Goal: Connect with others: Establish contact or relationships with other users

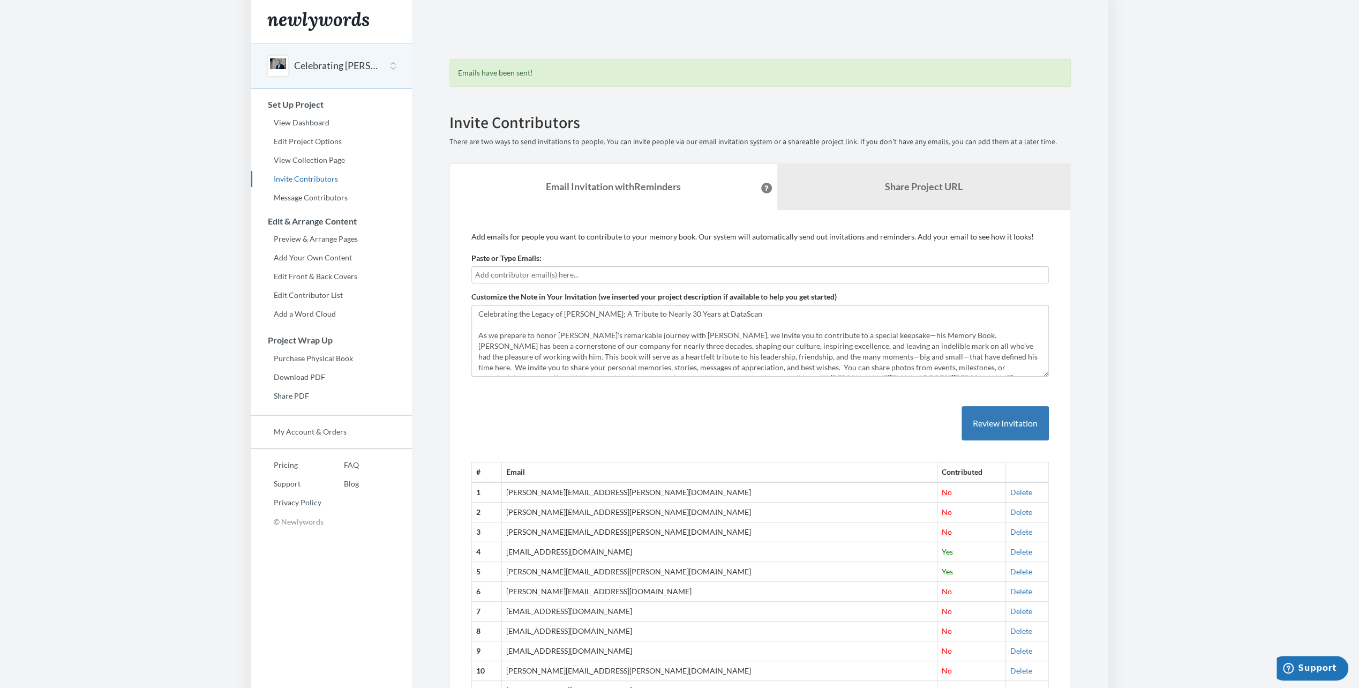
click at [511, 273] on input "text" at bounding box center [760, 275] width 570 height 12
type input "[EMAIL_ADDRESS][DOMAIN_NAME]"
click at [1008, 418] on button "Review Invitation" at bounding box center [1005, 423] width 87 height 35
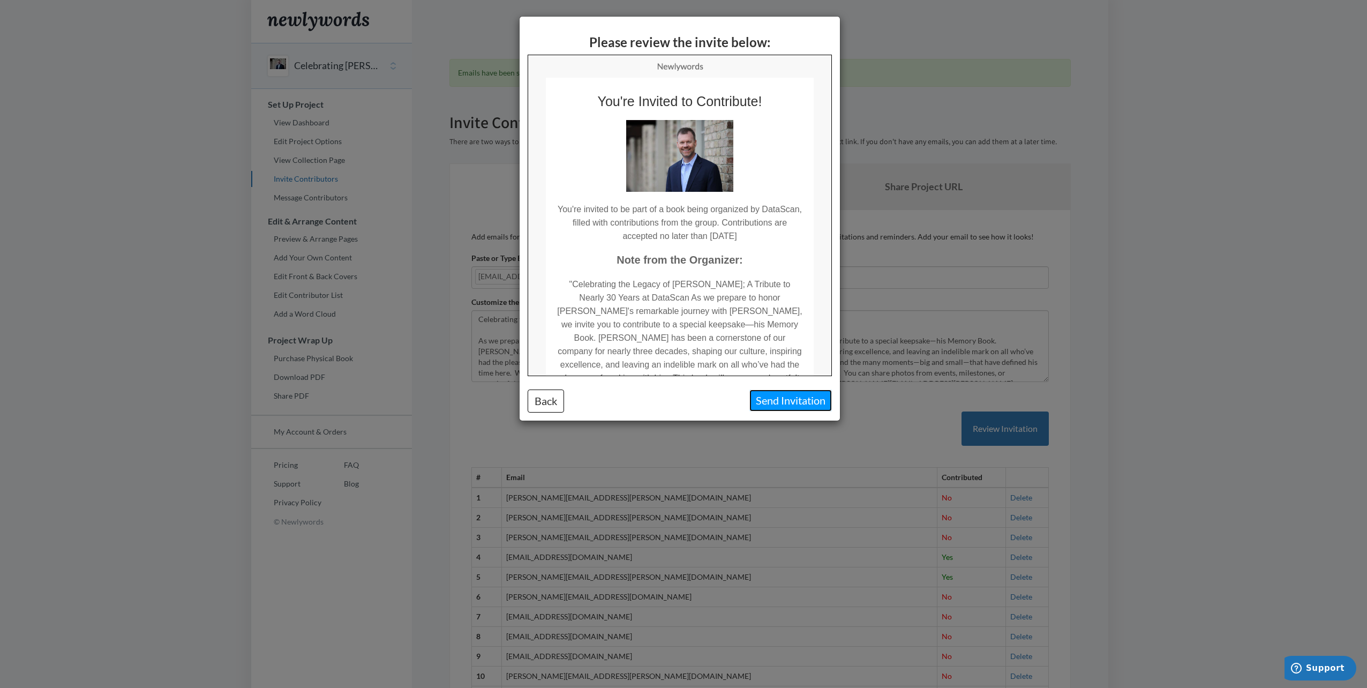
click at [775, 402] on button "Send Invitation" at bounding box center [791, 401] width 83 height 22
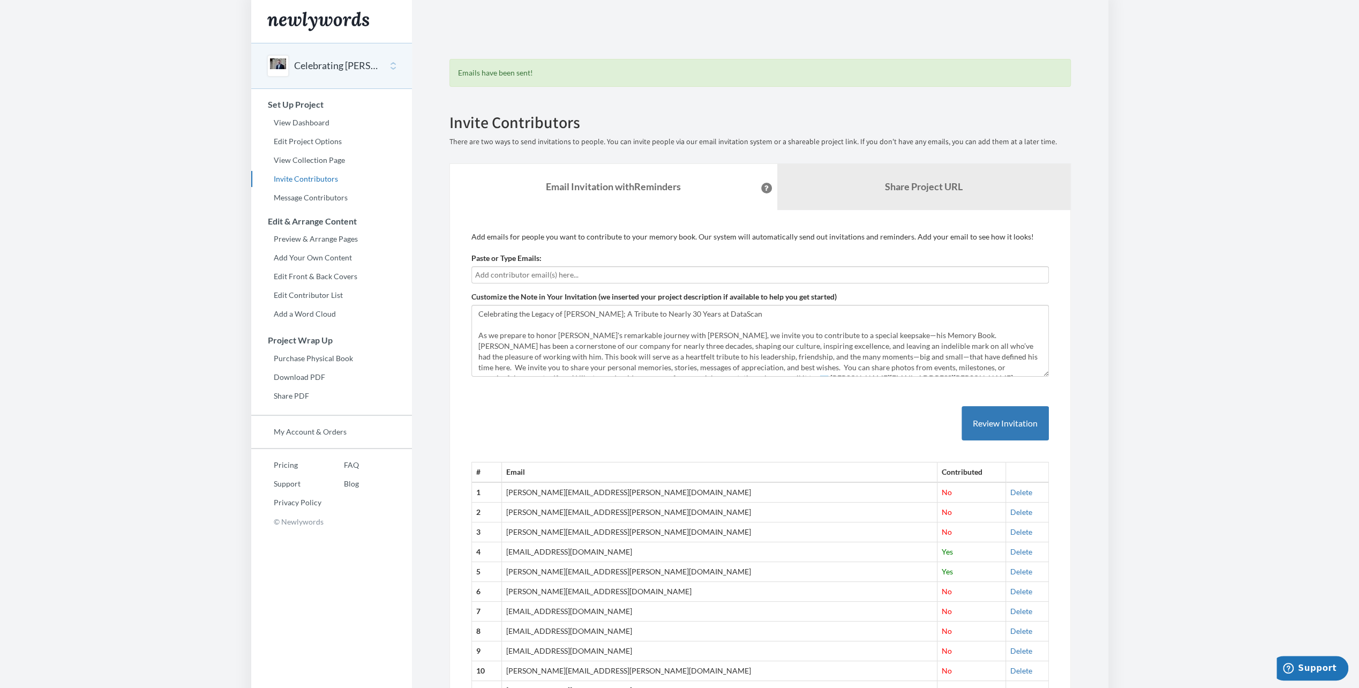
click at [539, 271] on input "text" at bounding box center [760, 275] width 570 height 12
click at [613, 280] on input "[EMAIL_ADDRESS][DOMAIN_NAME]" at bounding box center [760, 275] width 570 height 12
type input "[EMAIL_ADDRESS][DOMAIN_NAME]"
click at [999, 424] on button "Review Invitation" at bounding box center [1005, 423] width 87 height 35
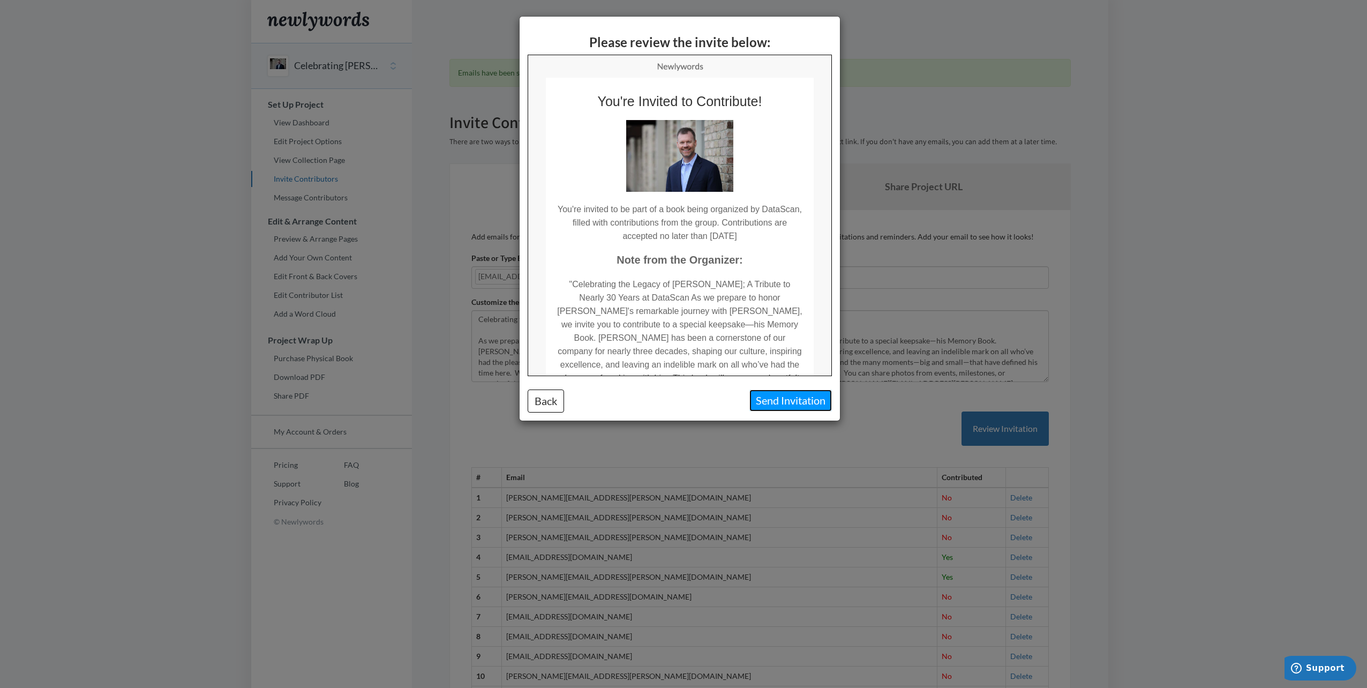
click at [778, 394] on button "Send Invitation" at bounding box center [791, 401] width 83 height 22
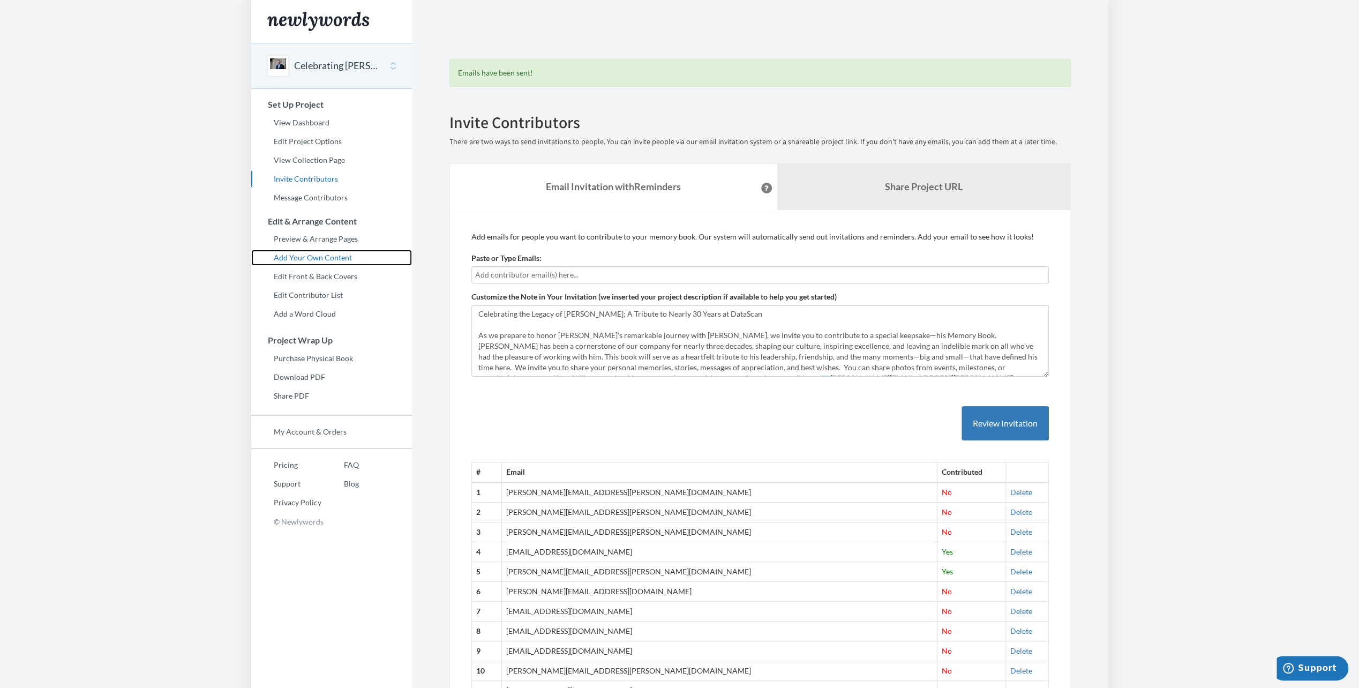
click at [311, 256] on link "Add Your Own Content" at bounding box center [331, 258] width 161 height 16
